Goal: Information Seeking & Learning: Learn about a topic

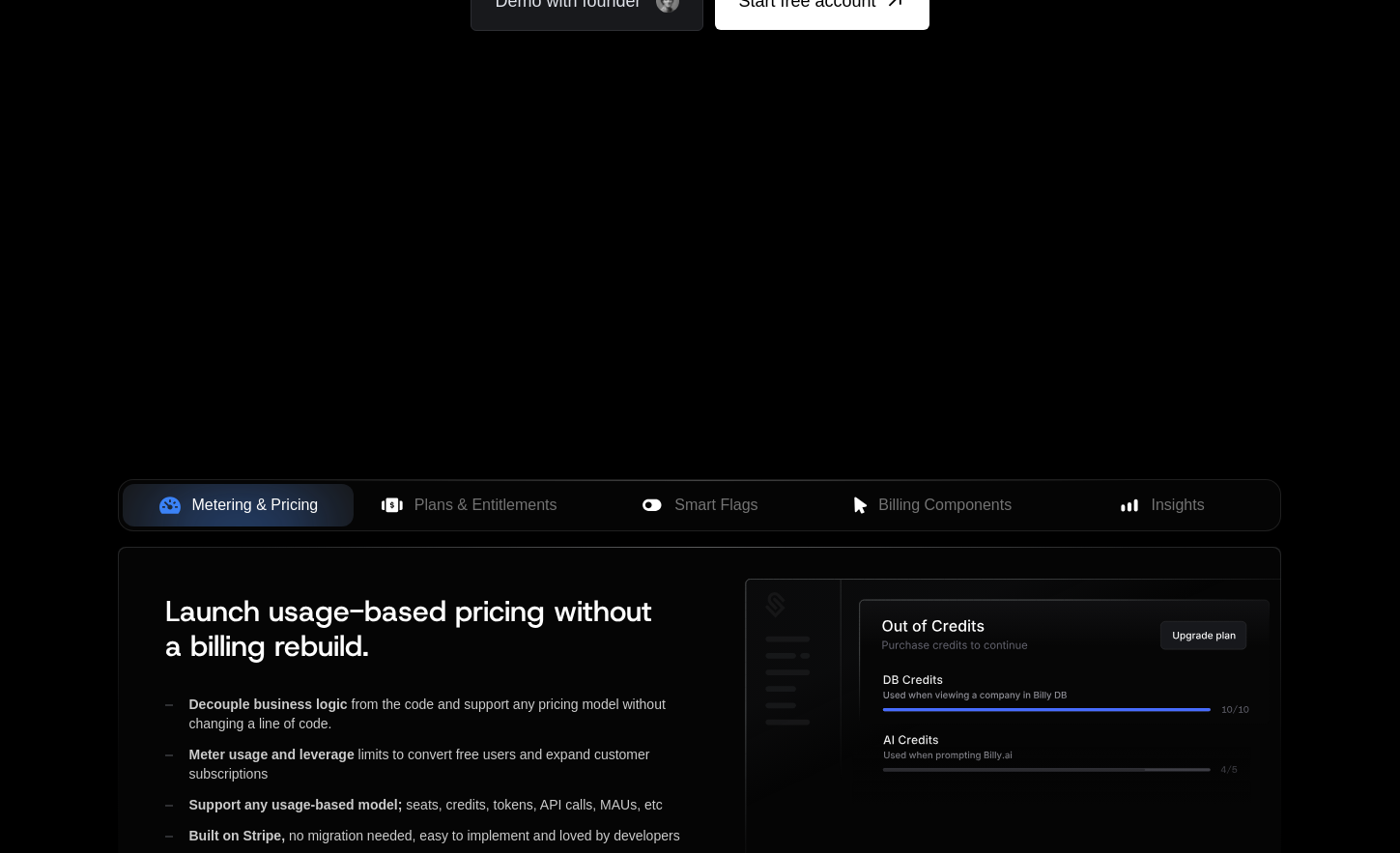
scroll to position [558, 0]
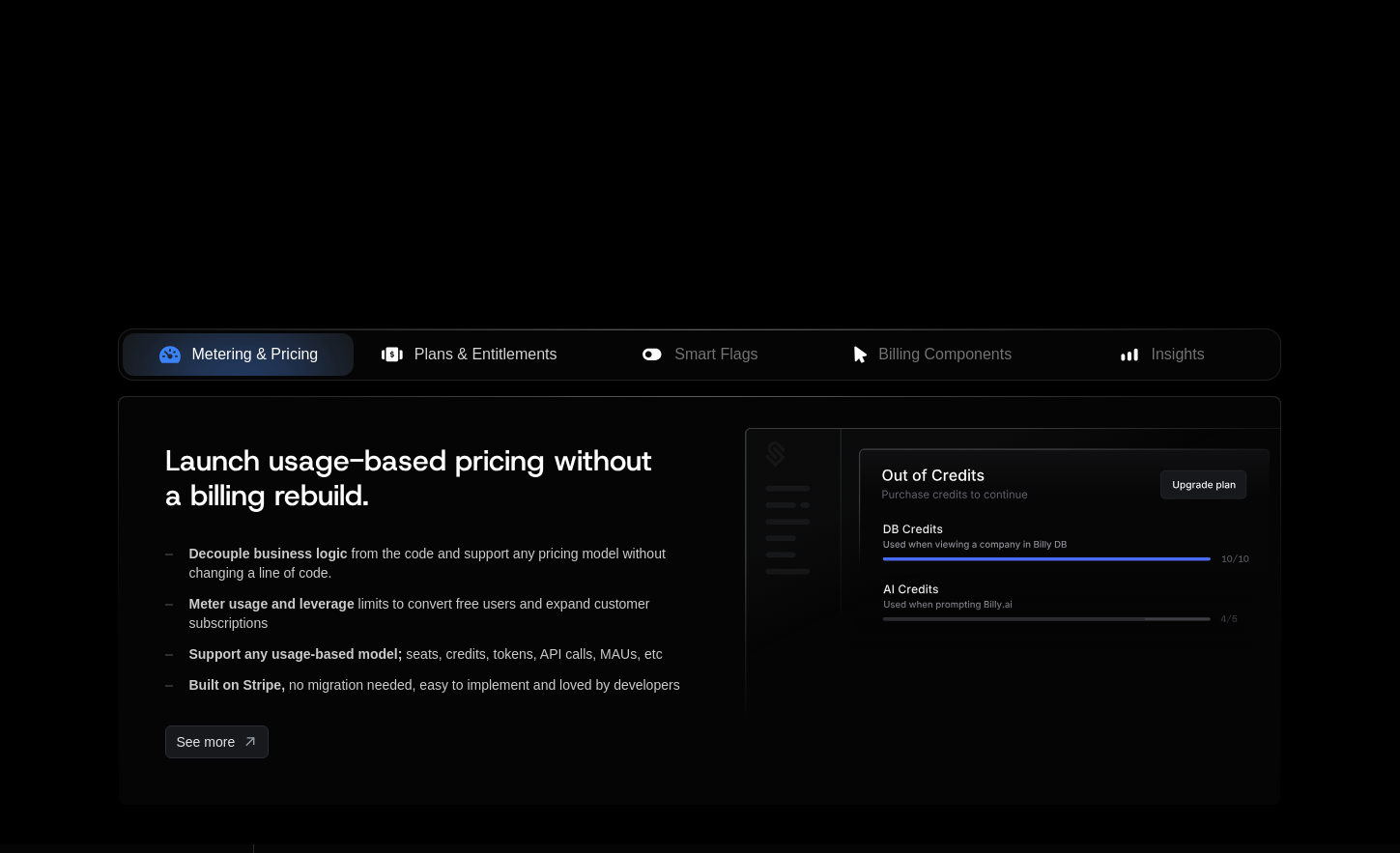
click at [501, 356] on span "Plans & Entitlements" at bounding box center [485, 354] width 143 height 23
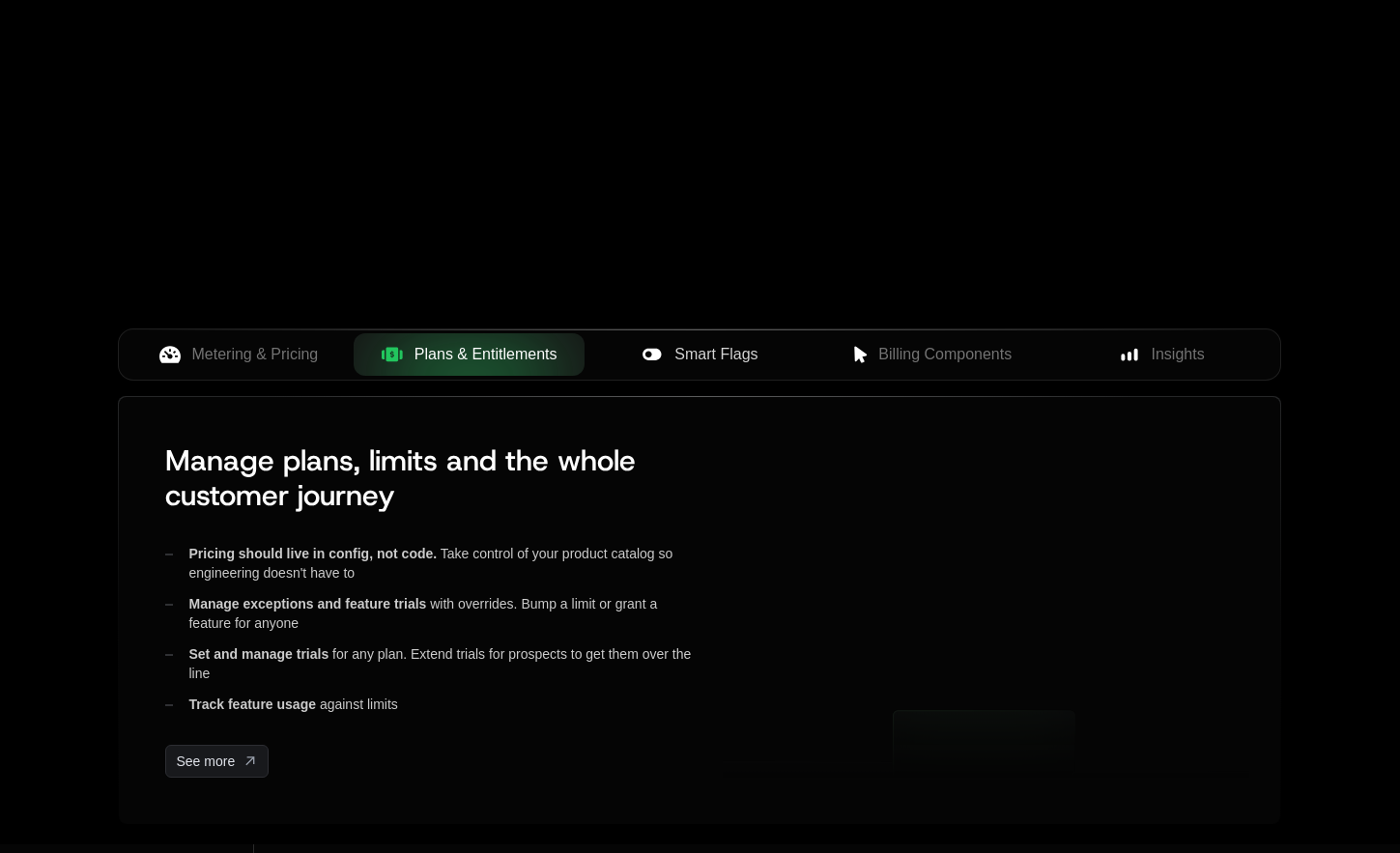
click at [730, 353] on span "Smart Flags" at bounding box center [715, 354] width 83 height 23
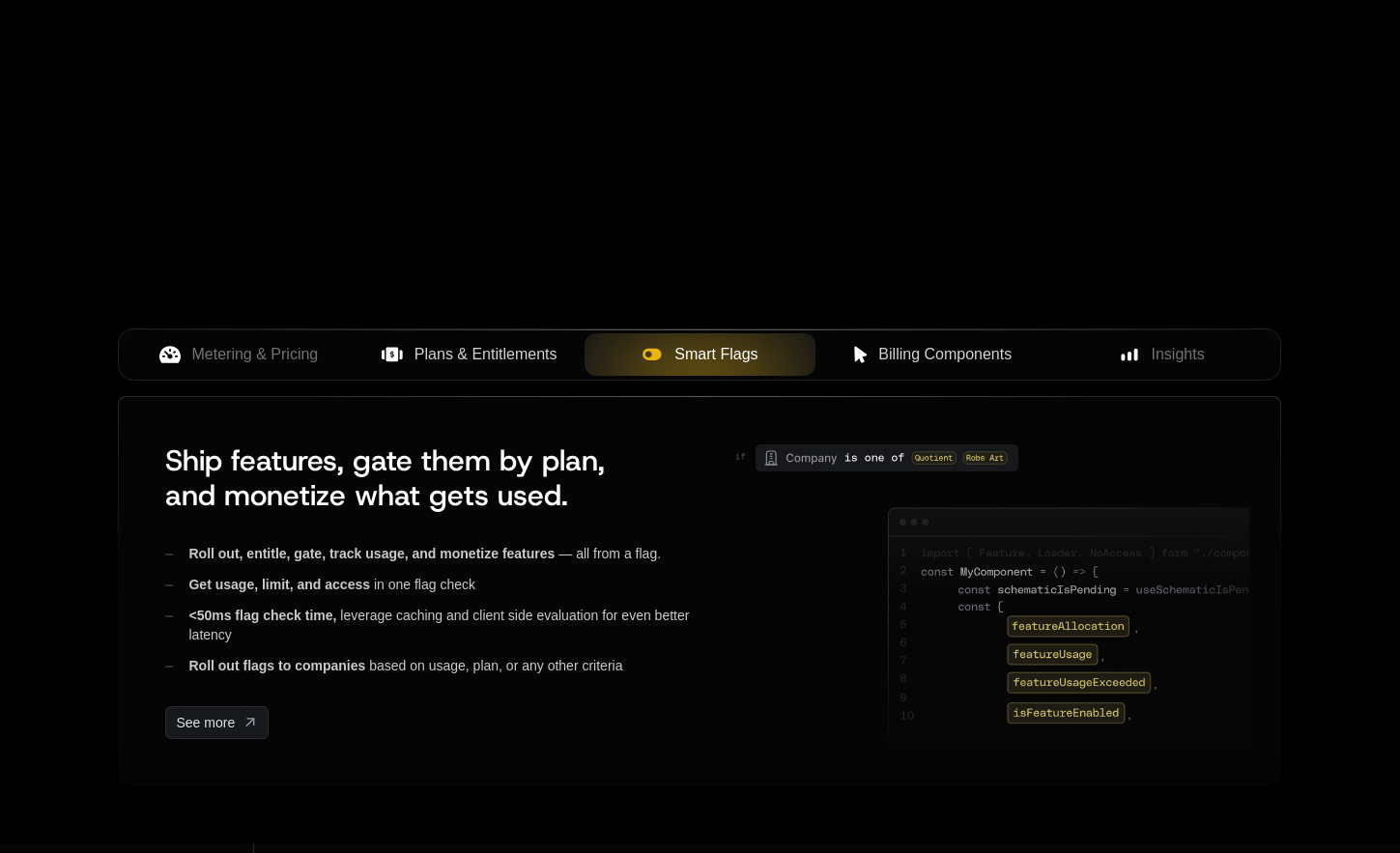
click at [968, 353] on span "Billing Components" at bounding box center [944, 354] width 133 height 23
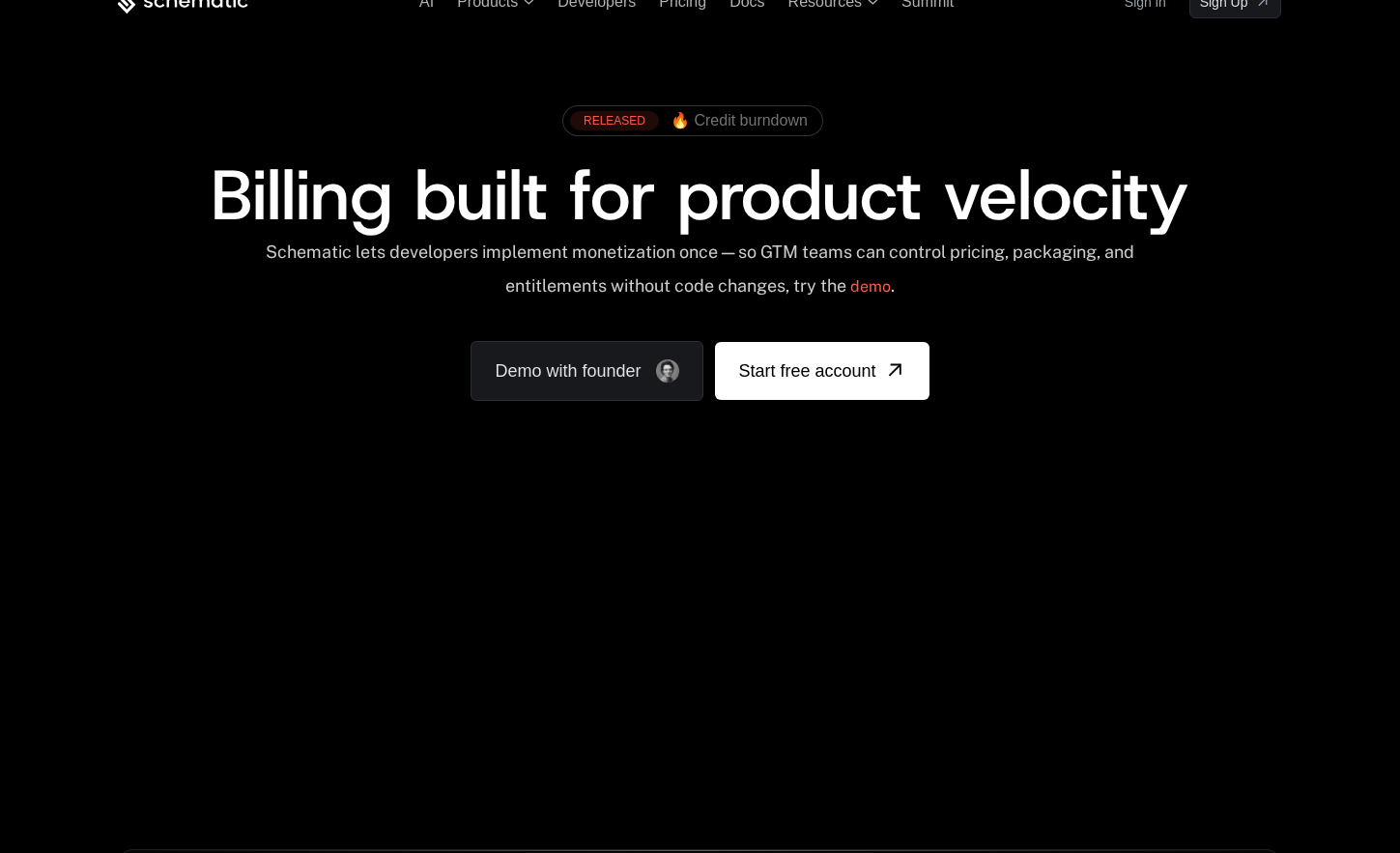
scroll to position [0, 0]
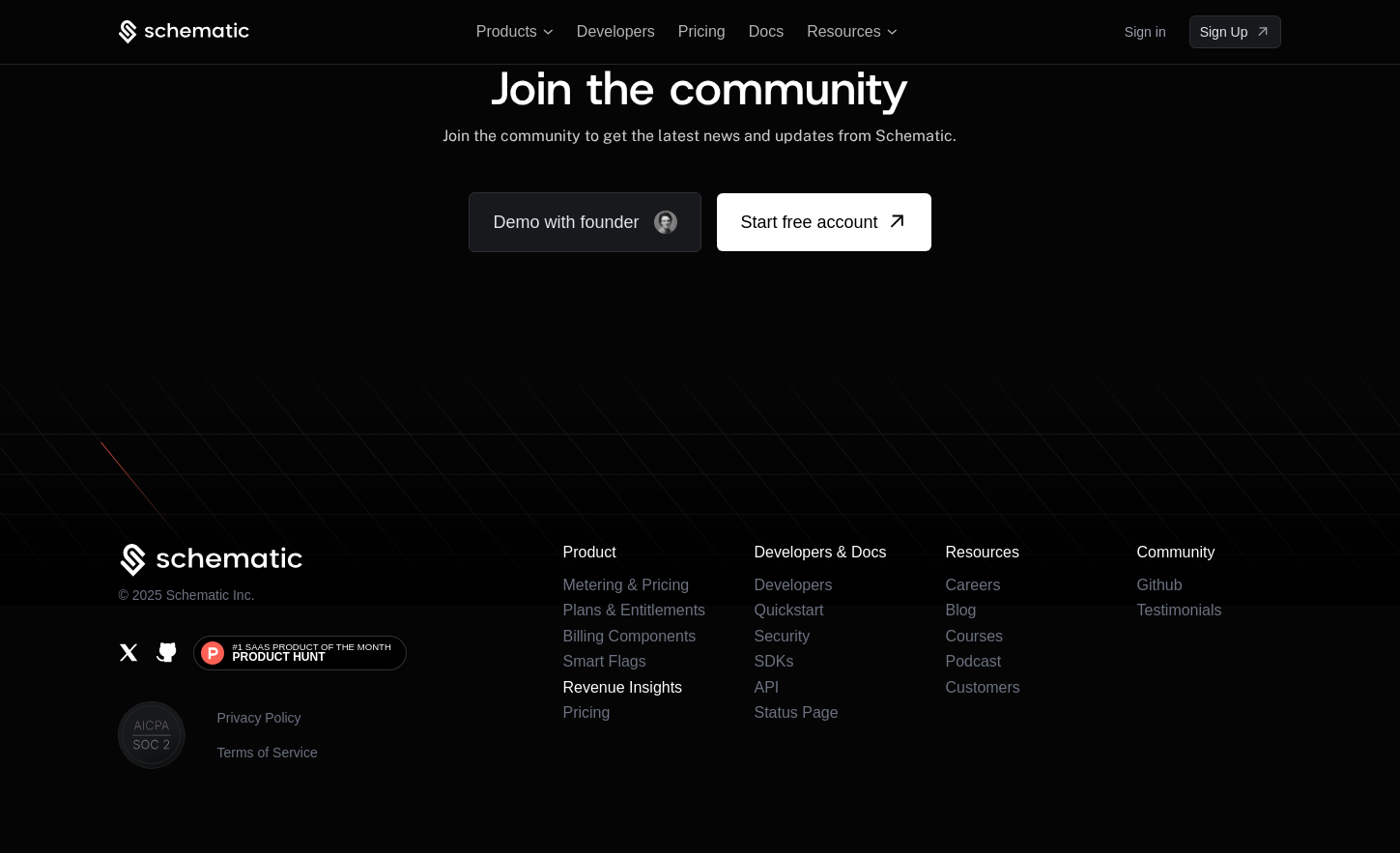
scroll to position [11748, 0]
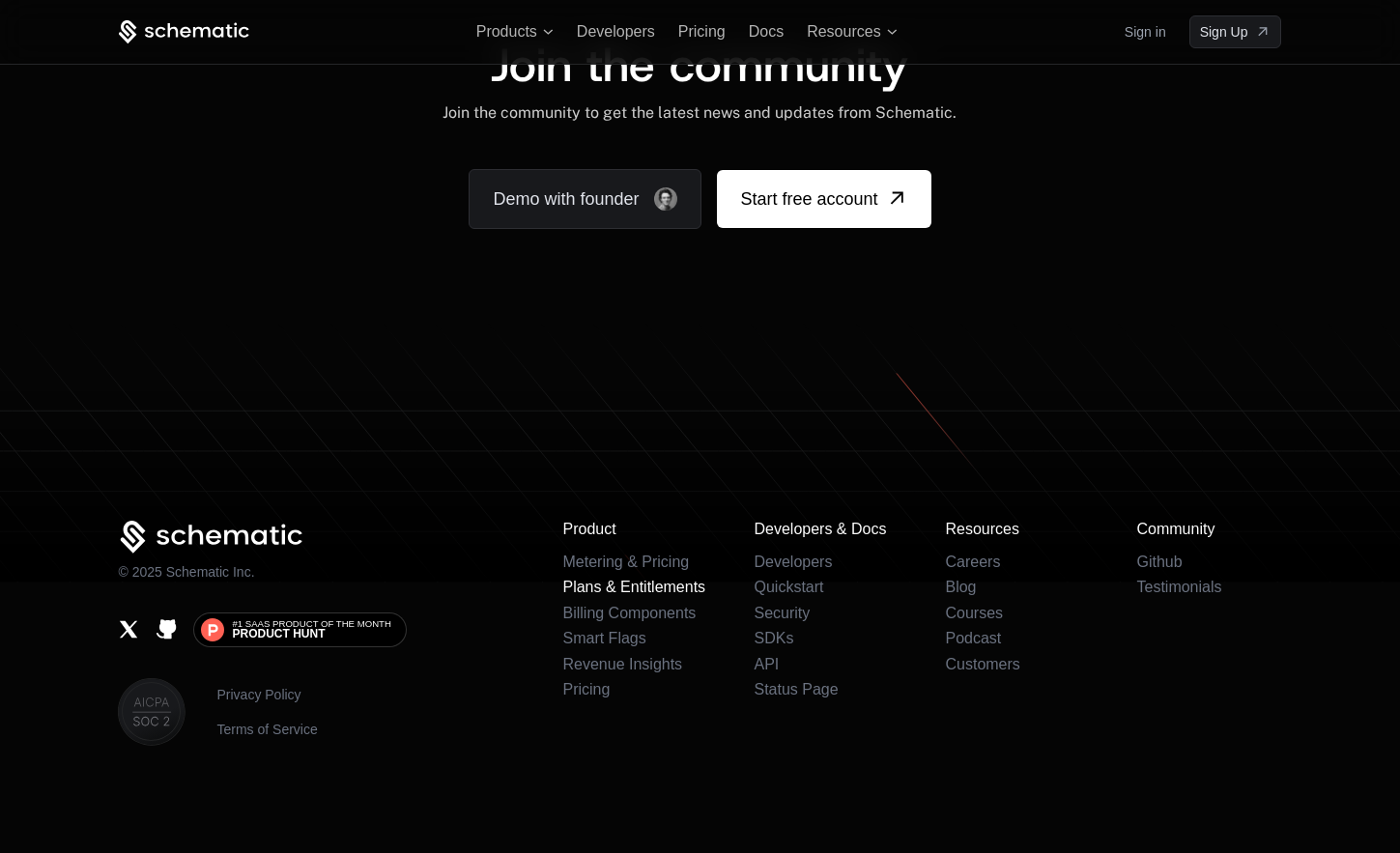
click at [593, 588] on link "Plans & Entitlements" at bounding box center [633, 586] width 143 height 17
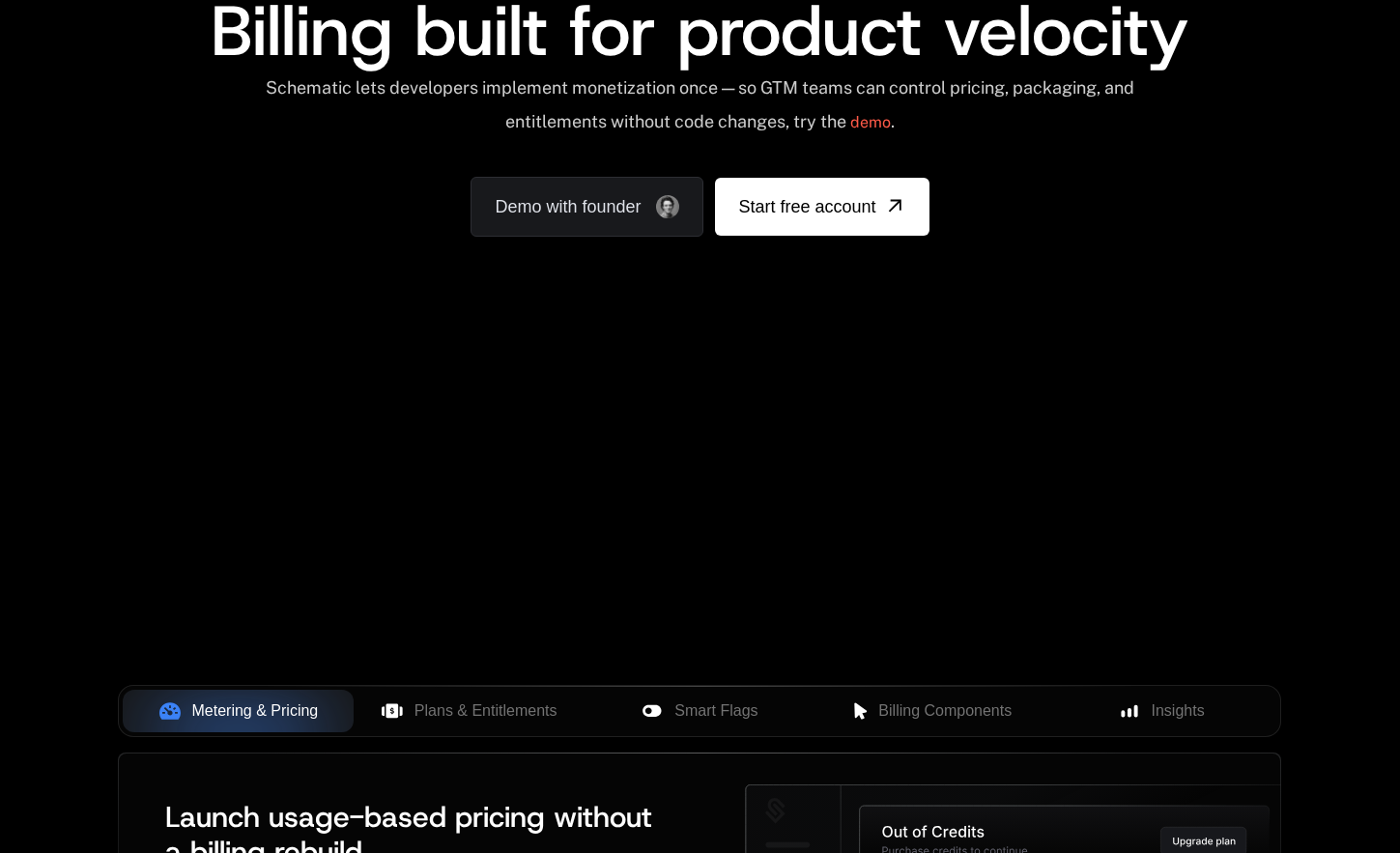
scroll to position [0, 0]
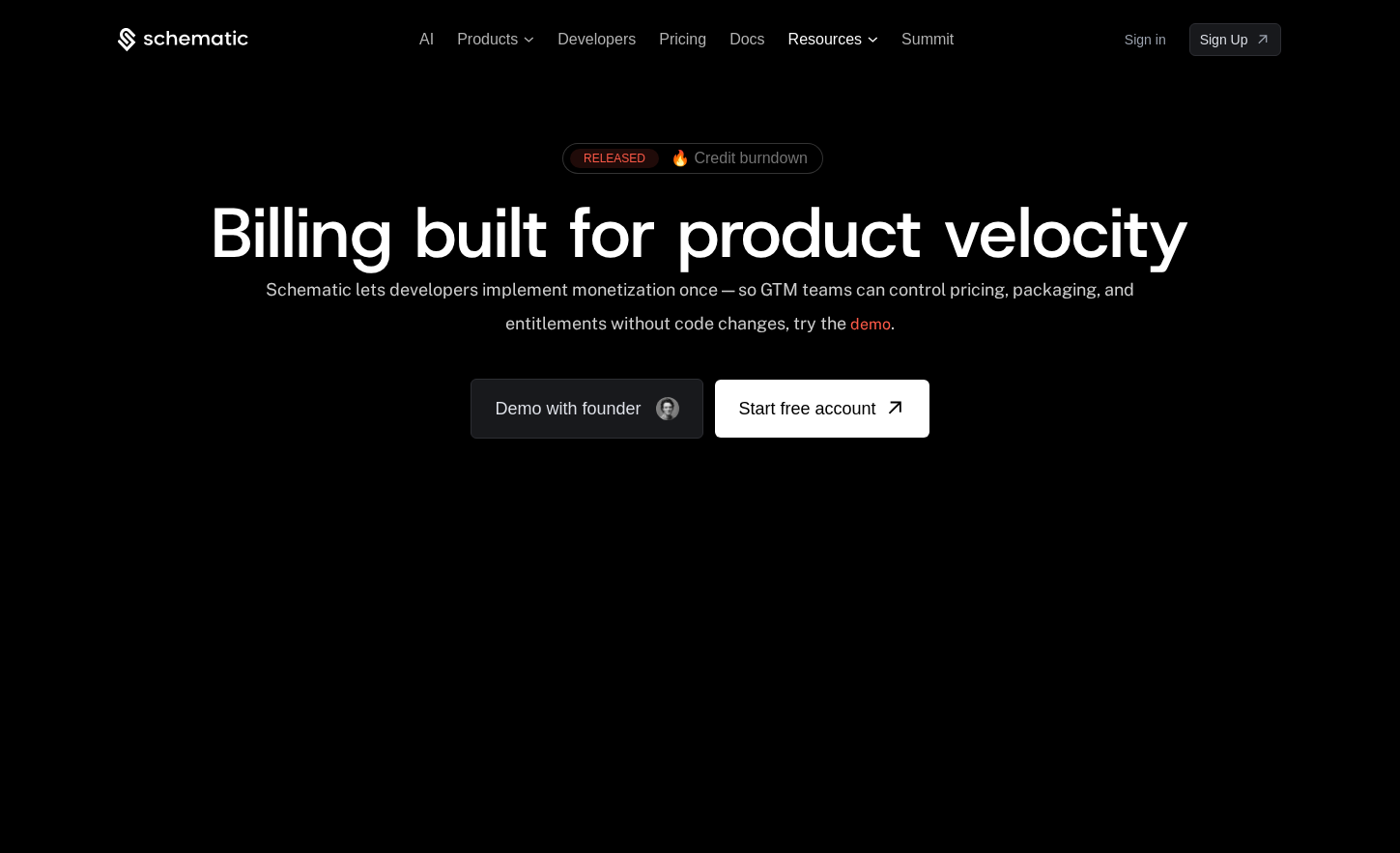
click at [871, 42] on span "Resources" at bounding box center [833, 39] width 90 height 18
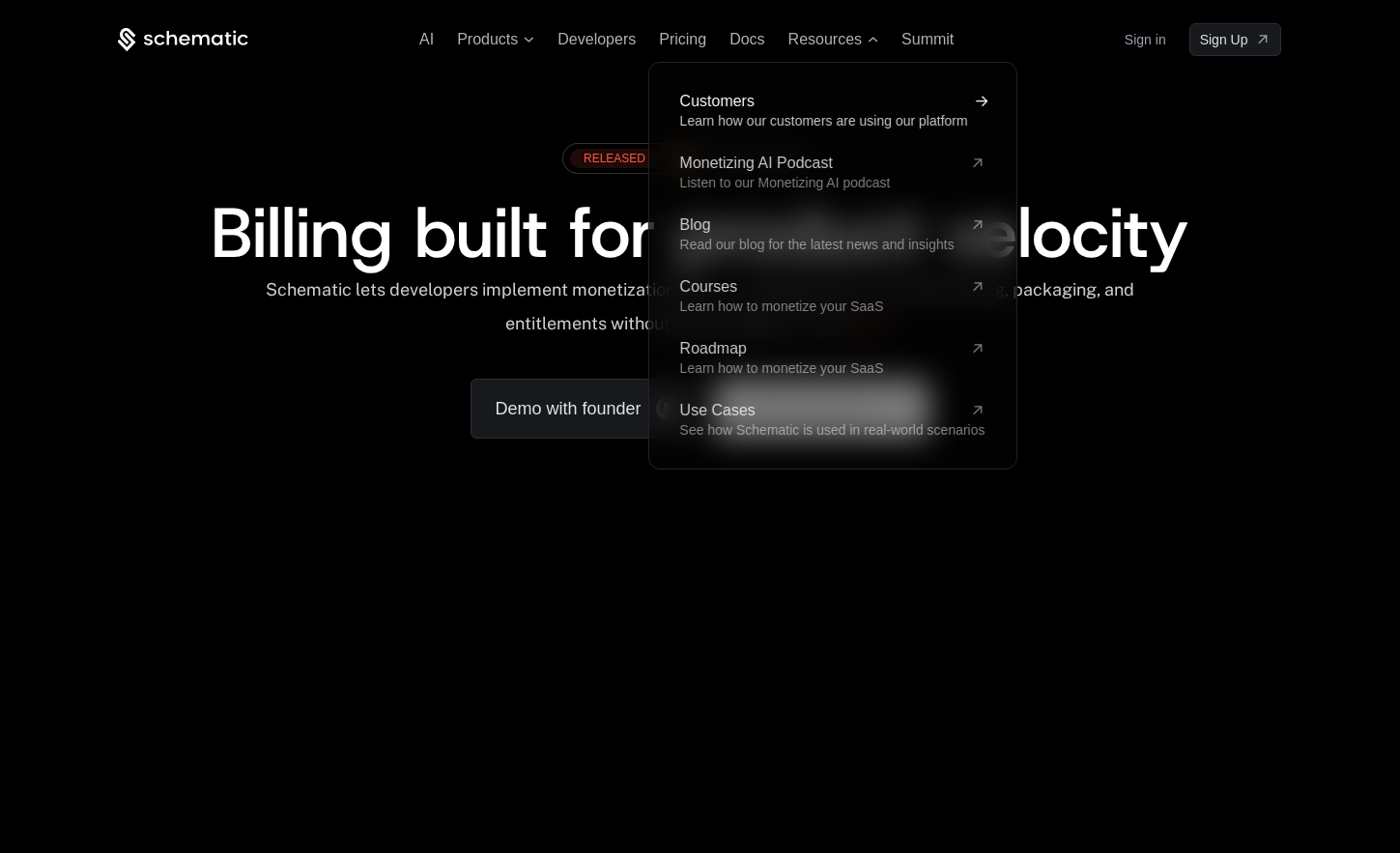
click at [743, 113] on span "Learn how our customers are using our platform" at bounding box center [823, 121] width 288 height 16
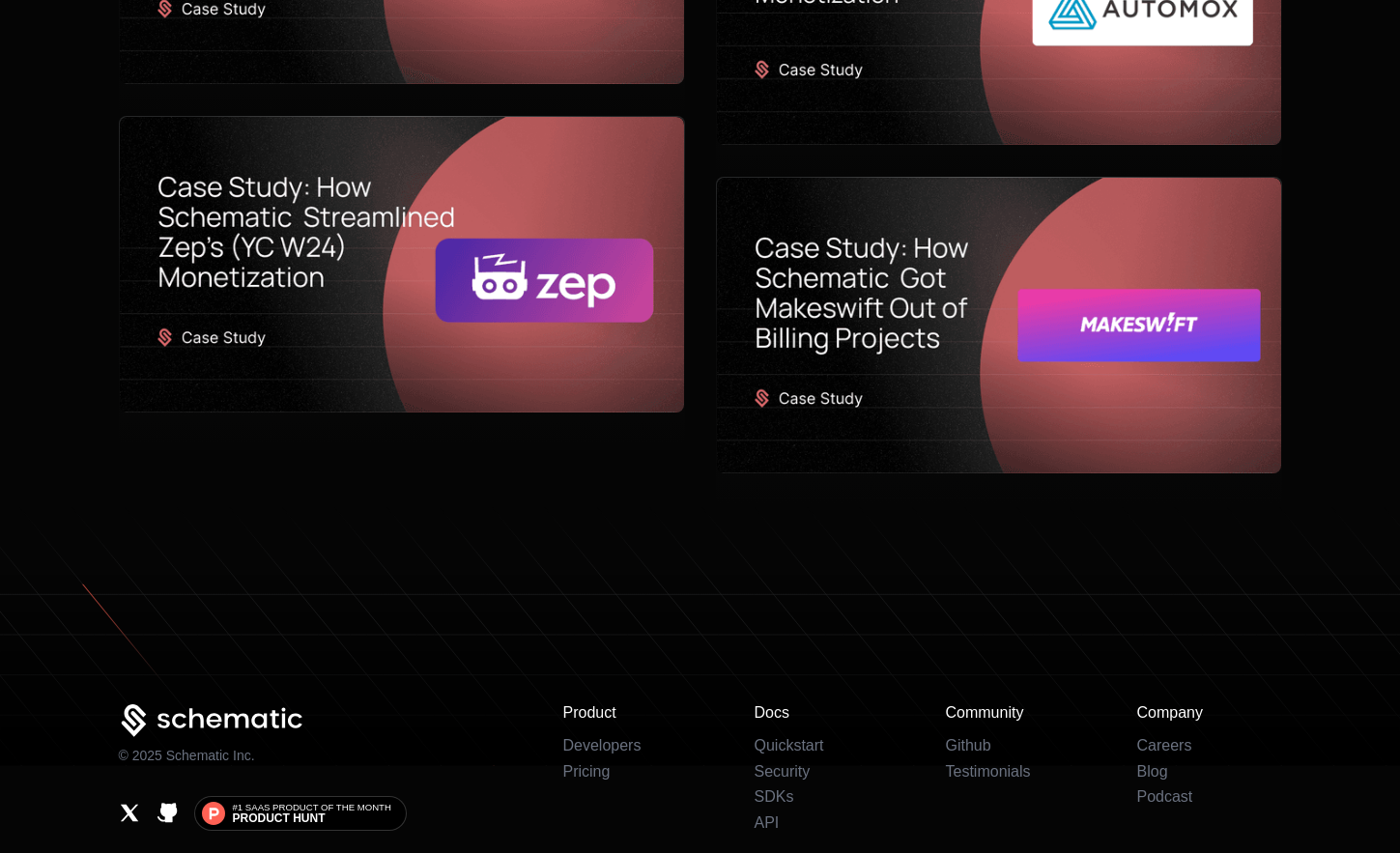
scroll to position [49, 0]
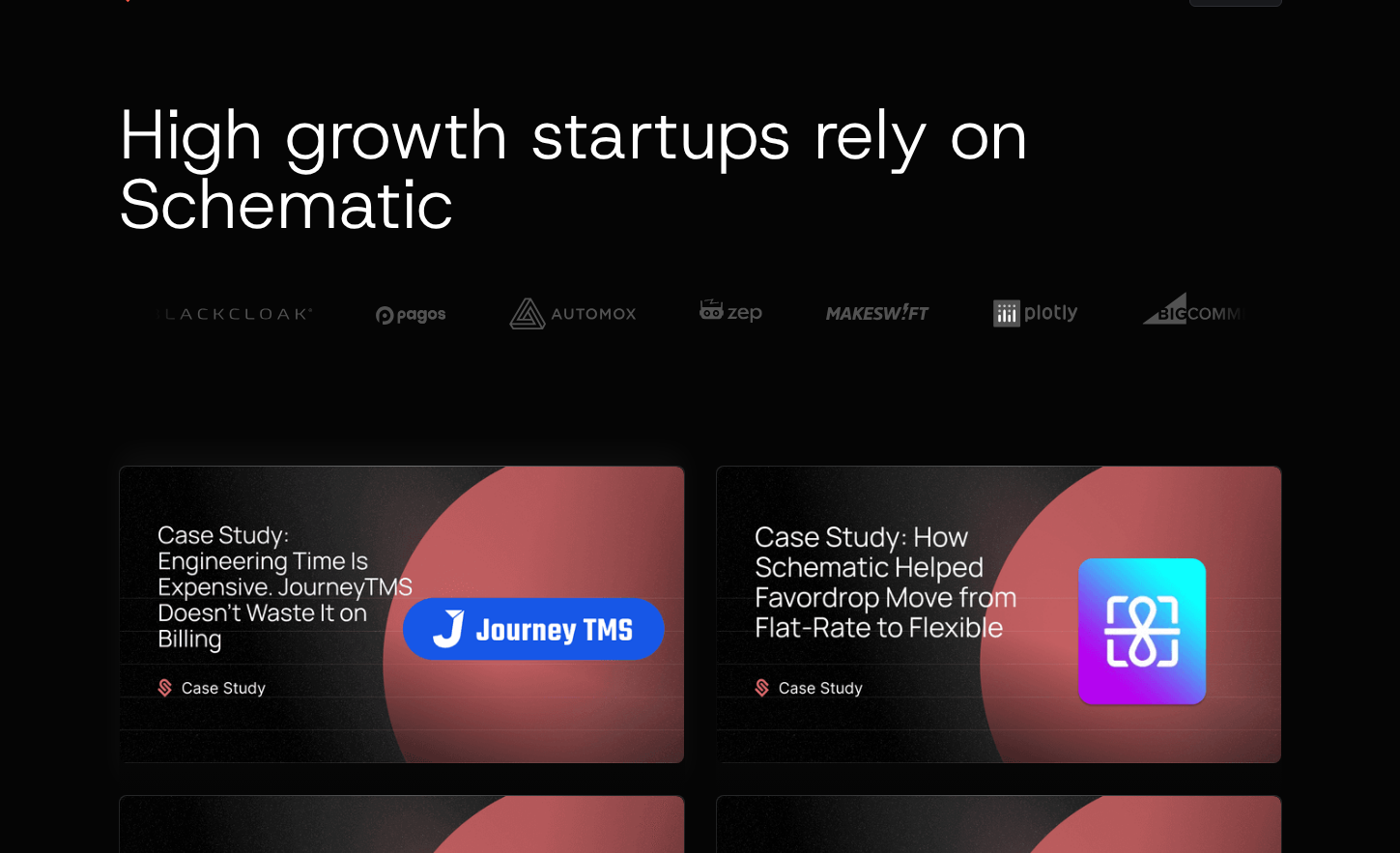
click at [339, 599] on img at bounding box center [402, 614] width 564 height 297
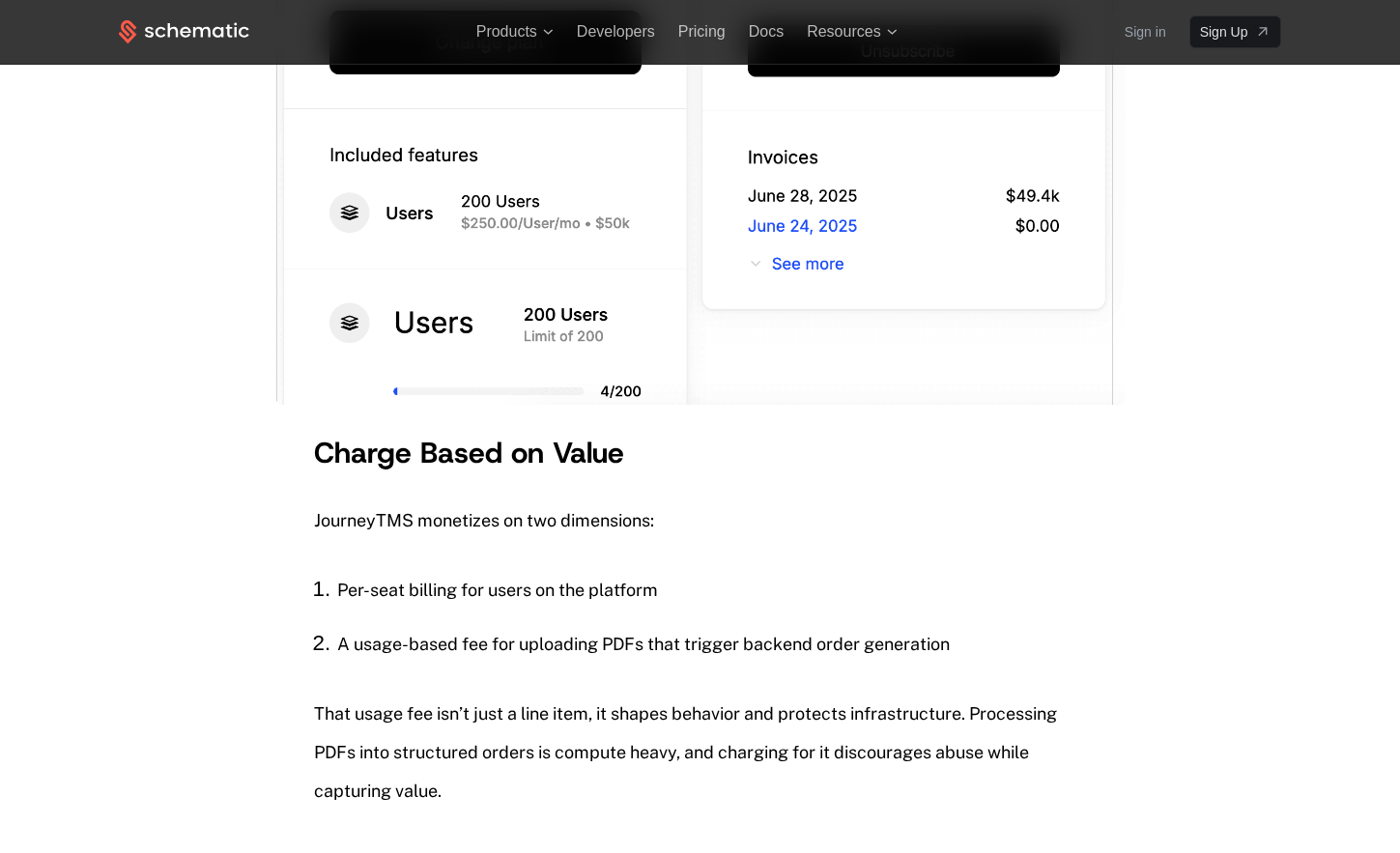
scroll to position [2148, 0]
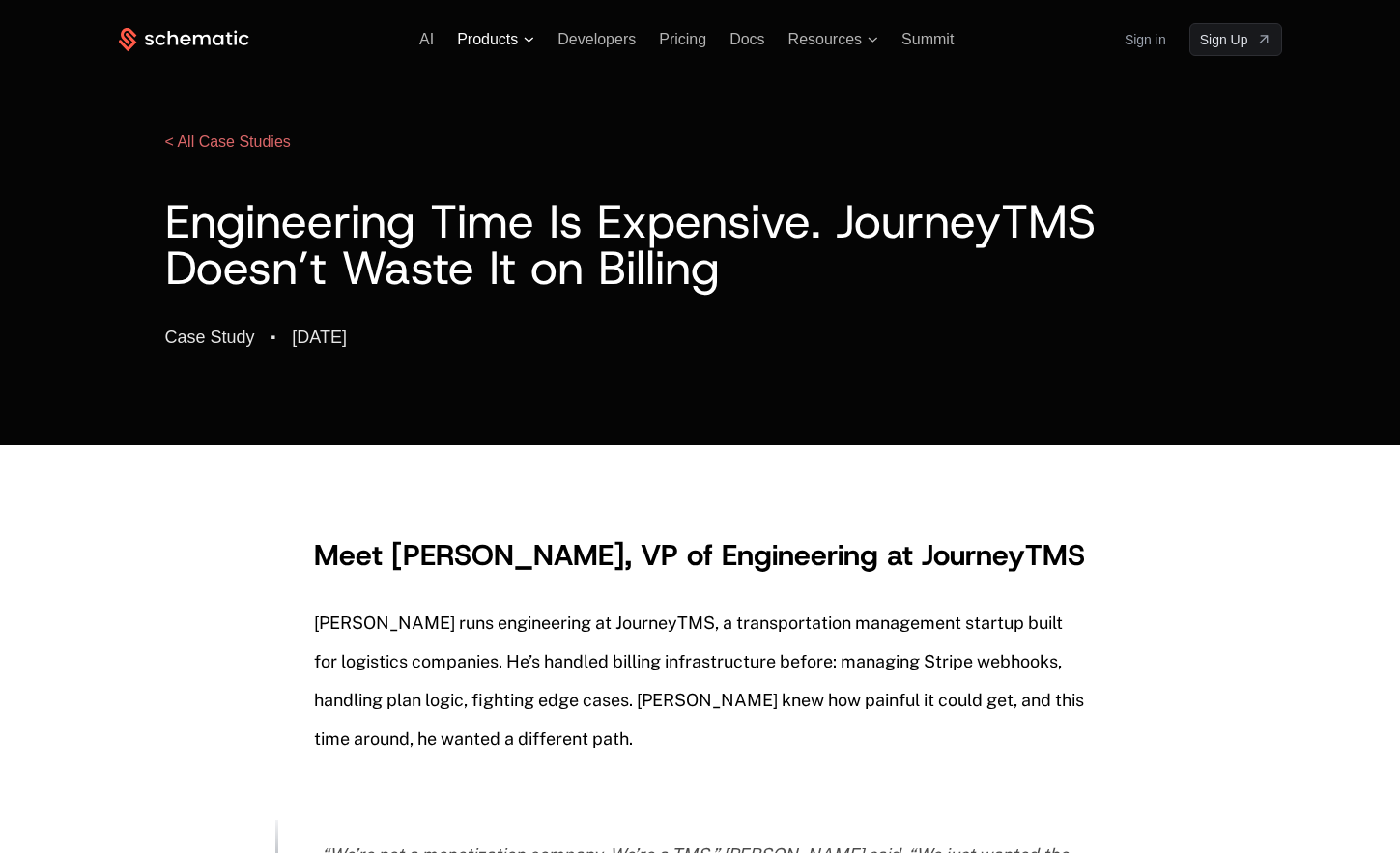
click at [504, 42] on span "Products" at bounding box center [487, 39] width 61 height 18
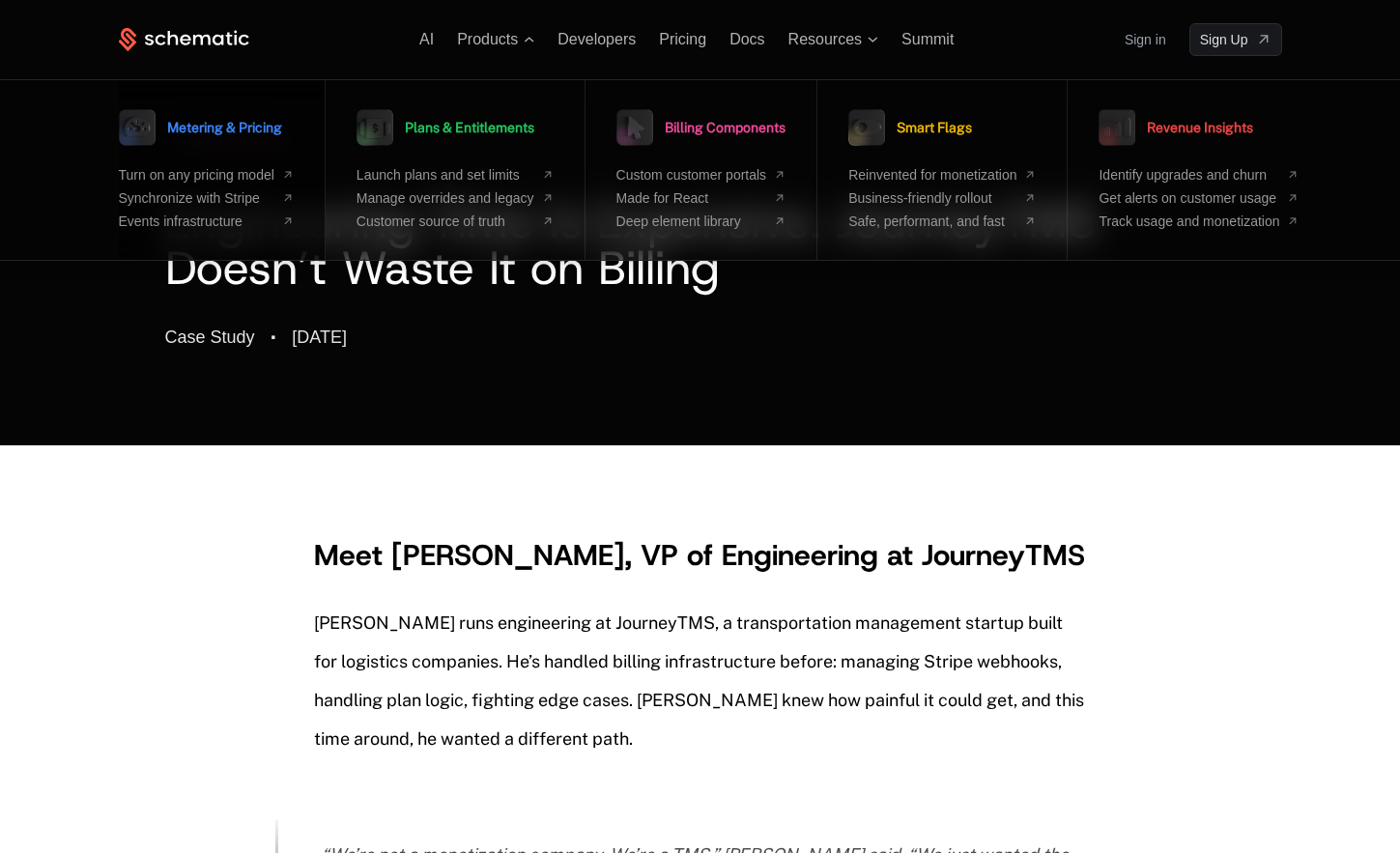
click at [221, 128] on span "Metering & Pricing" at bounding box center [224, 127] width 115 height 14
